Goal: Find specific page/section: Find specific page/section

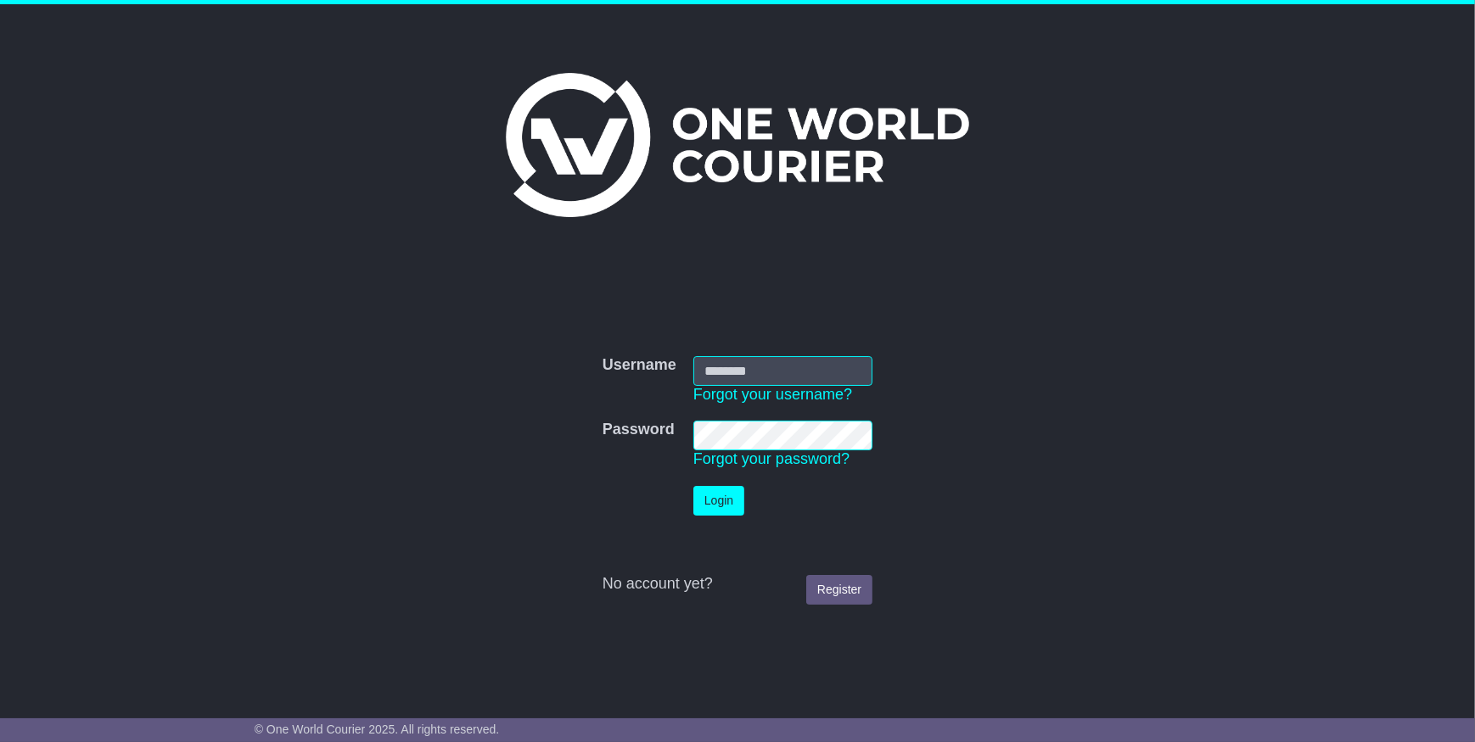
type input "**********"
click at [704, 501] on button "Login" at bounding box center [718, 501] width 51 height 30
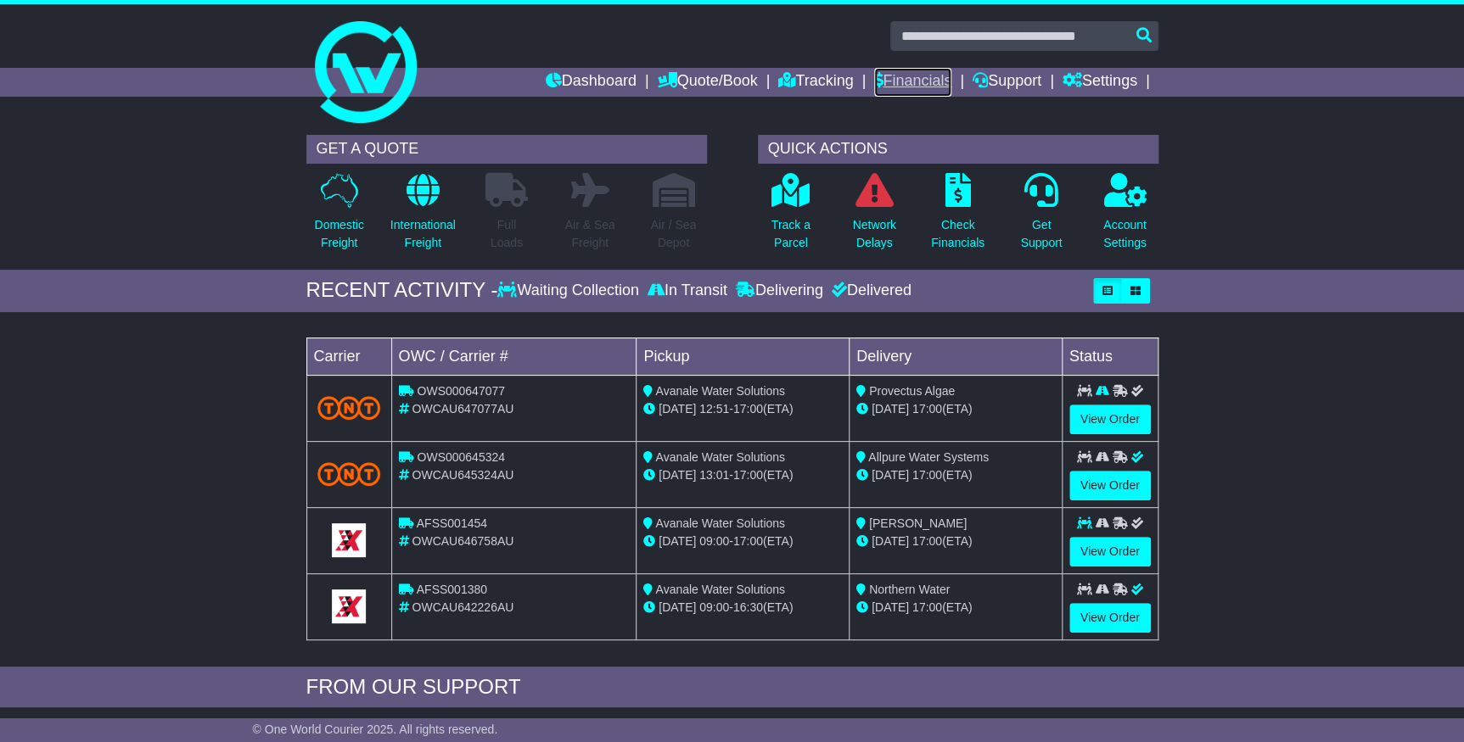
click at [876, 82] on link "Financials" at bounding box center [912, 82] width 77 height 29
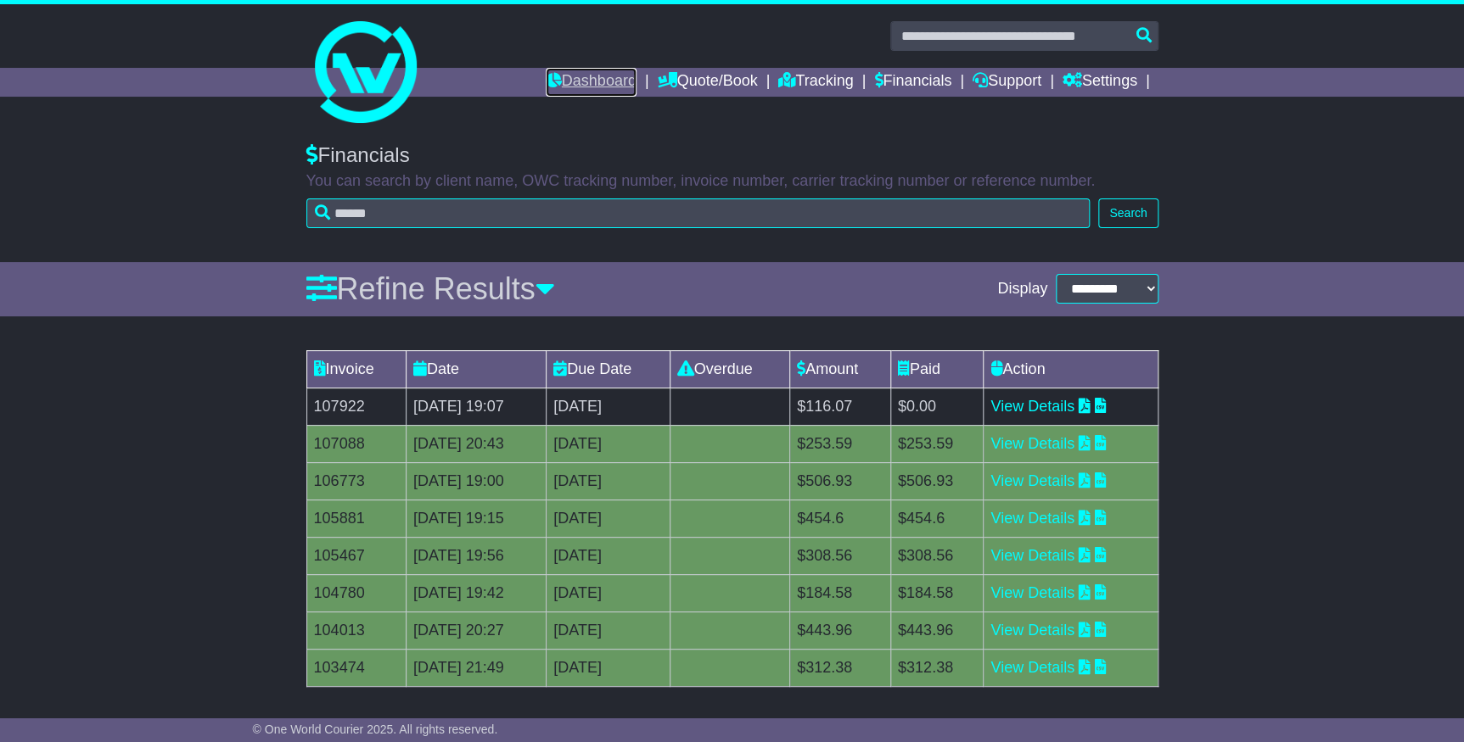
click at [601, 86] on link "Dashboard" at bounding box center [591, 82] width 91 height 29
